Goal: Check status: Check status

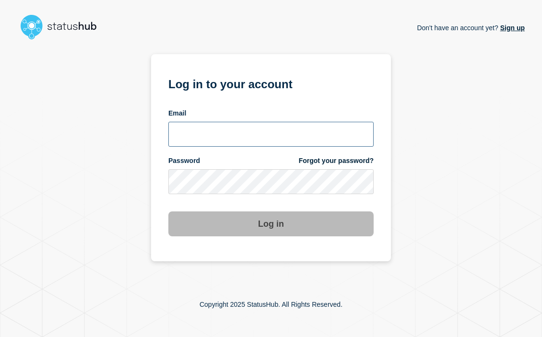
type input "[EMAIL_ADDRESS][DOMAIN_NAME]"
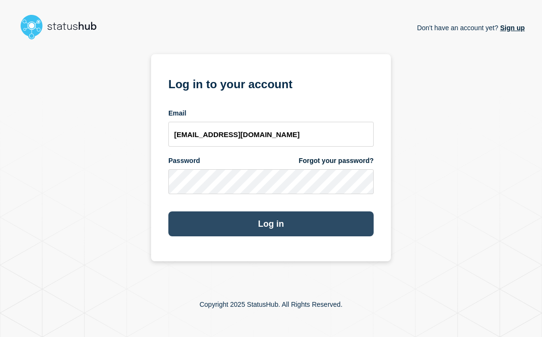
click at [267, 224] on button "Log in" at bounding box center [270, 223] width 205 height 25
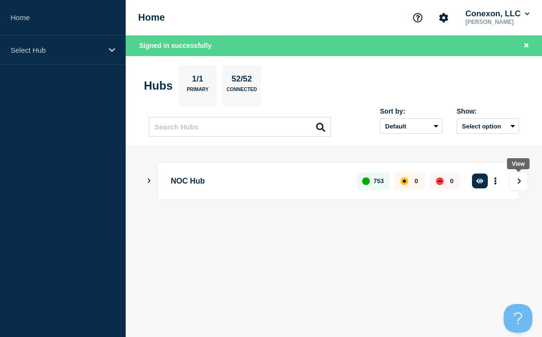
click at [520, 184] on button "View" at bounding box center [518, 181] width 19 height 19
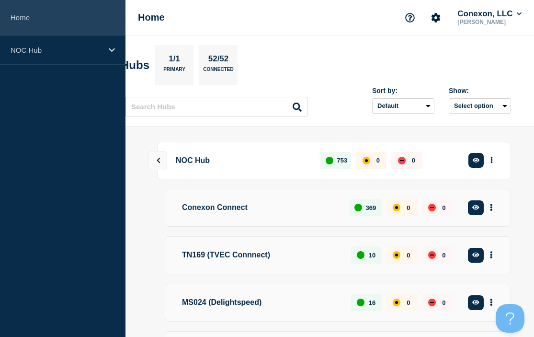
click at [17, 5] on link "Home" at bounding box center [63, 17] width 126 height 35
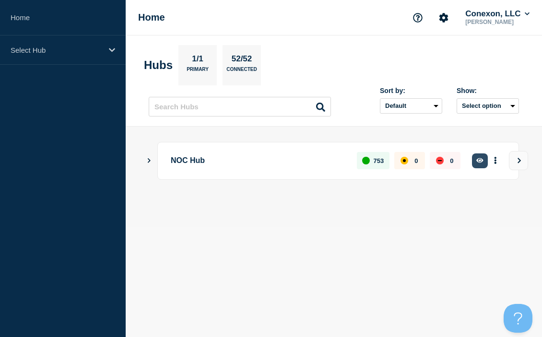
click at [479, 161] on icon "button" at bounding box center [479, 160] width 7 height 5
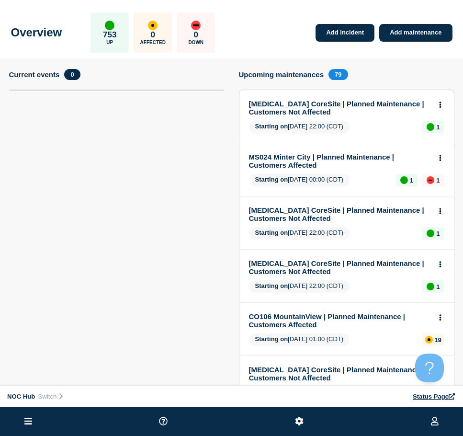
click at [282, 43] on div "Overview 753 Up 0 Affected 0 Down Add incident Add maintenance" at bounding box center [231, 29] width 463 height 58
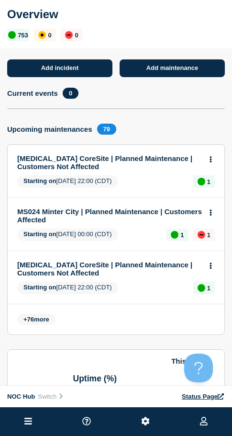
drag, startPoint x: 170, startPoint y: 94, endPoint x: 167, endPoint y: 89, distance: 5.8
click at [170, 94] on div "Current events 0" at bounding box center [116, 93] width 218 height 11
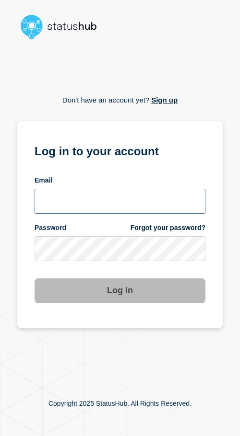
type input "[EMAIL_ADDRESS][DOMAIN_NAME]"
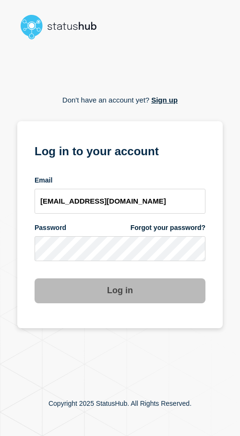
click at [156, 302] on button "Log in" at bounding box center [120, 290] width 171 height 25
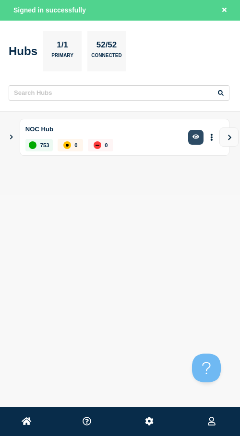
click at [199, 139] on icon "button" at bounding box center [195, 137] width 7 height 6
